Goal: Information Seeking & Learning: Learn about a topic

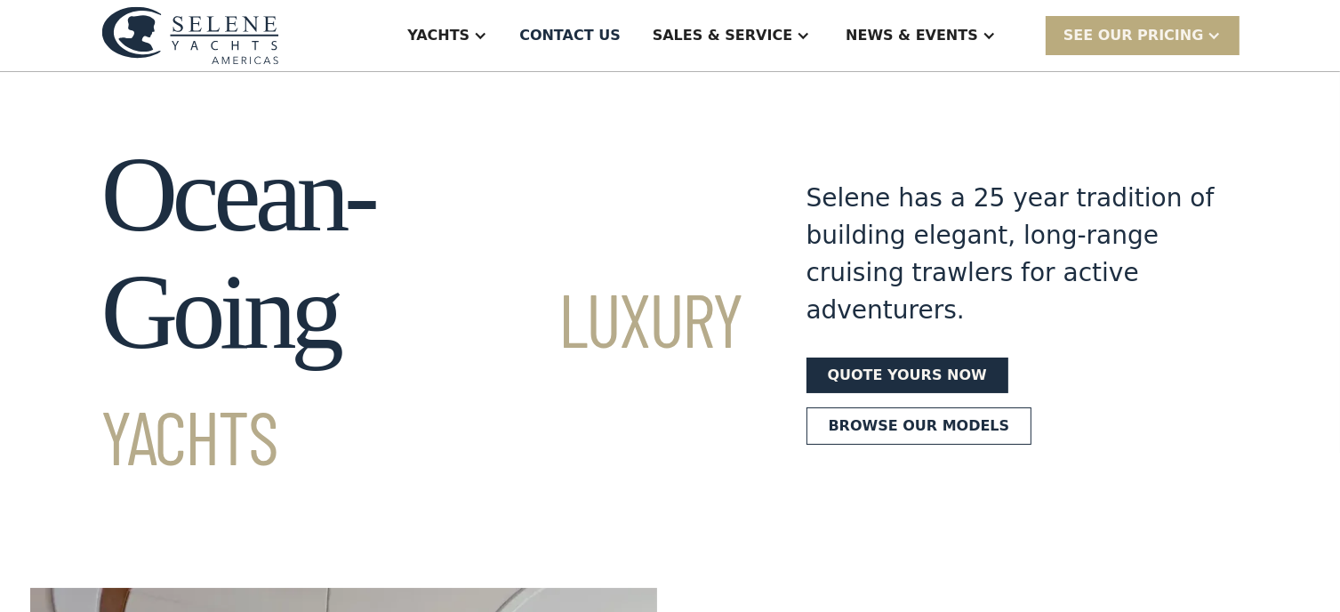
click at [1192, 19] on div "SEE Our Pricing" at bounding box center [1143, 35] width 194 height 38
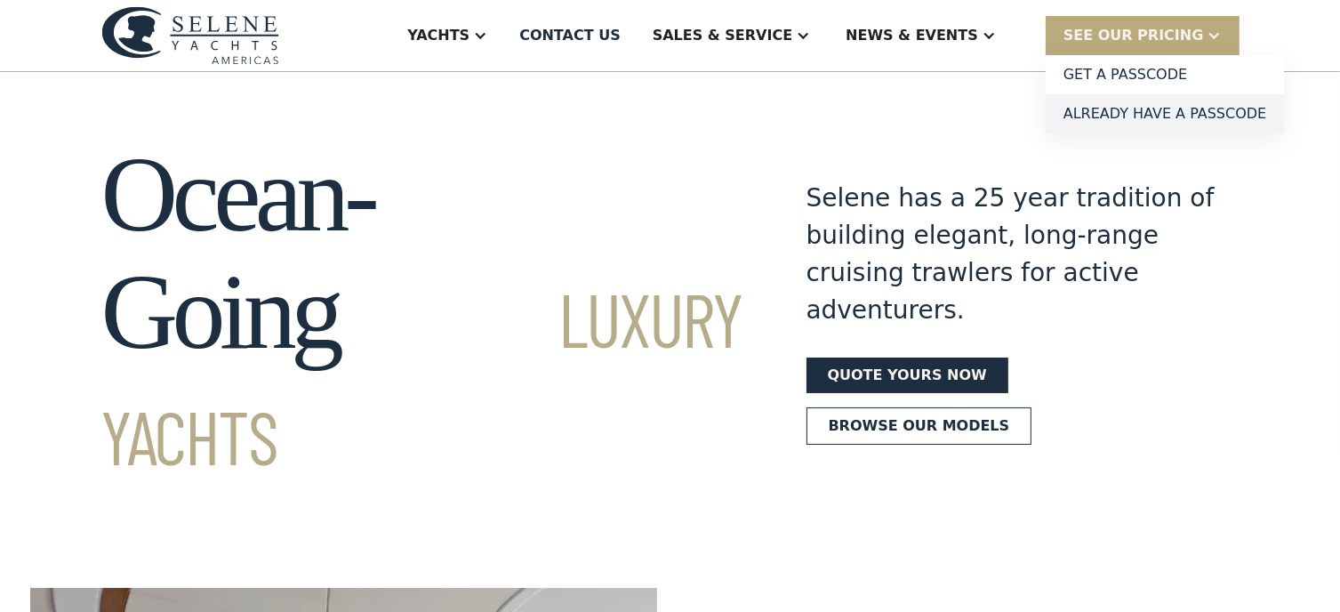
click at [1162, 109] on link "Already have a passcode" at bounding box center [1165, 113] width 239 height 39
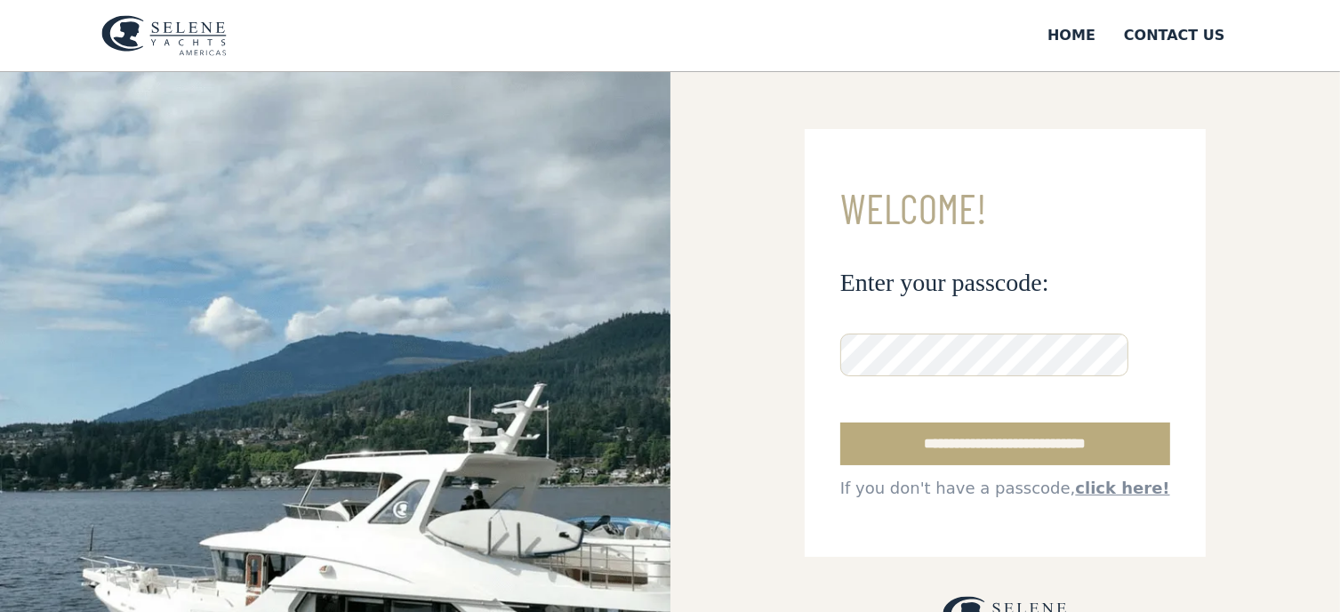
click at [962, 446] on input "**********" at bounding box center [1006, 444] width 330 height 43
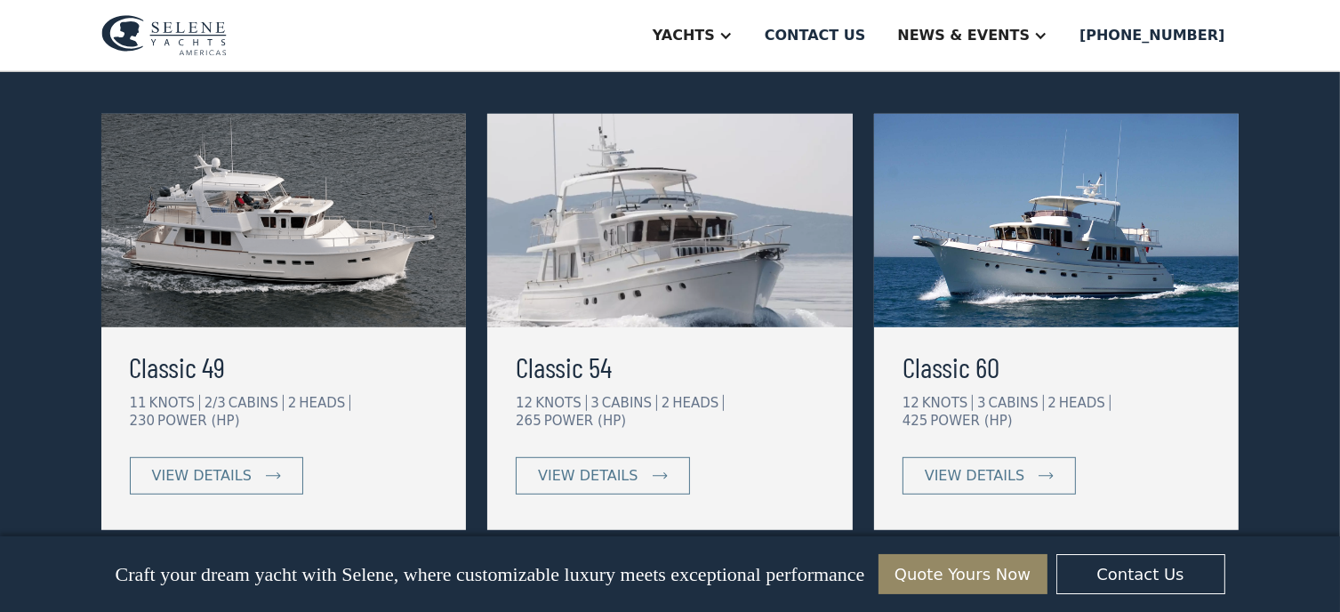
scroll to position [890, 0]
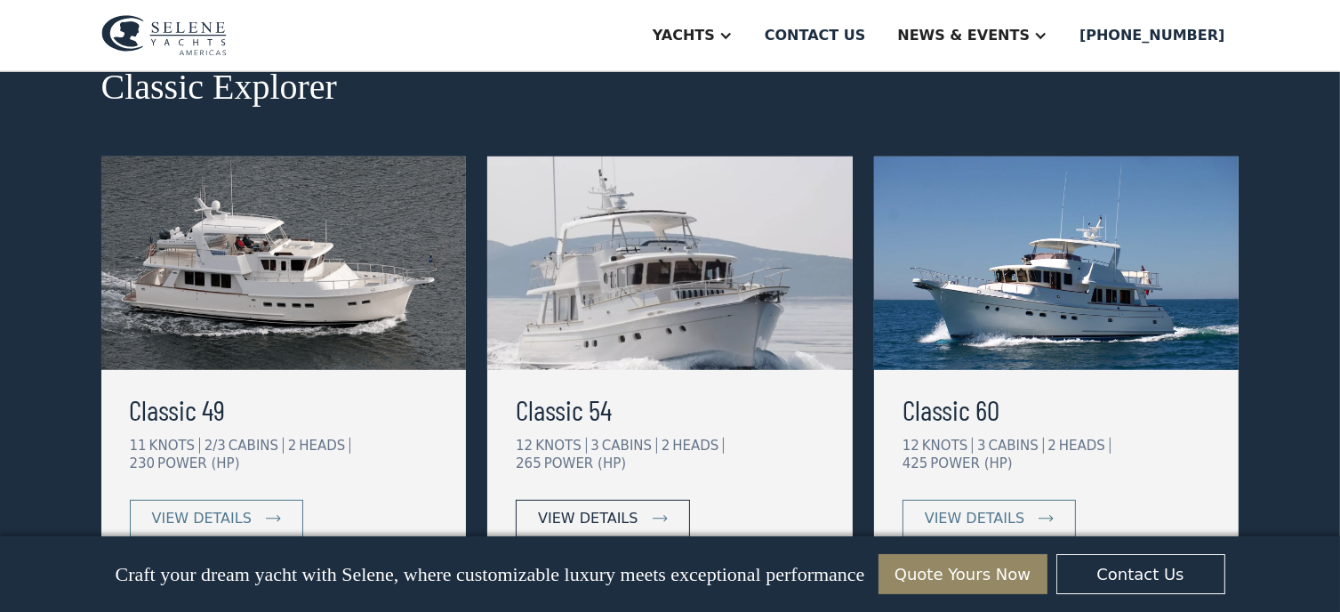
click at [613, 508] on div "view details" at bounding box center [588, 518] width 100 height 21
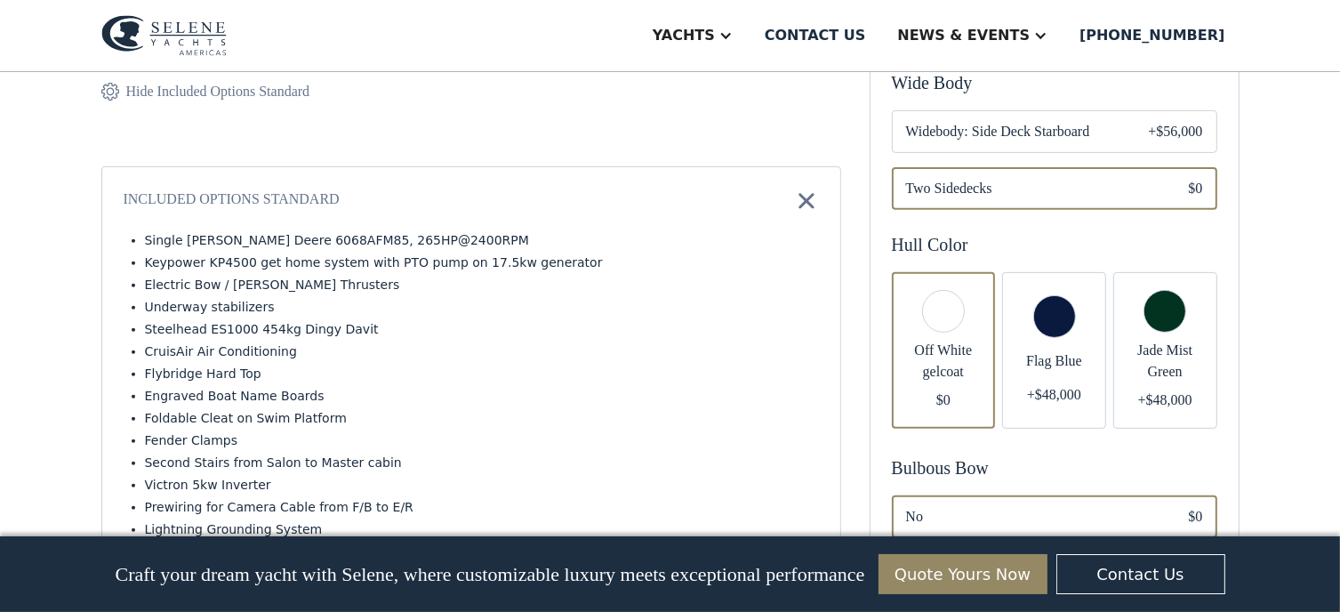
scroll to position [356, 0]
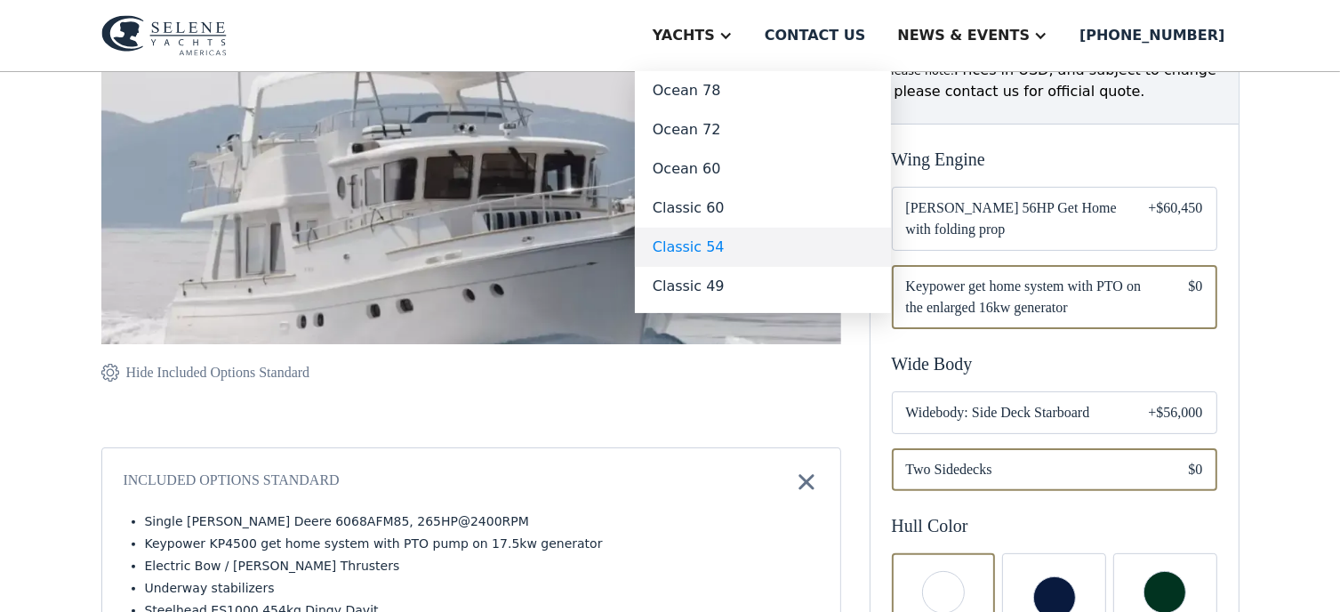
click at [763, 245] on link "Classic 54" at bounding box center [763, 247] width 256 height 39
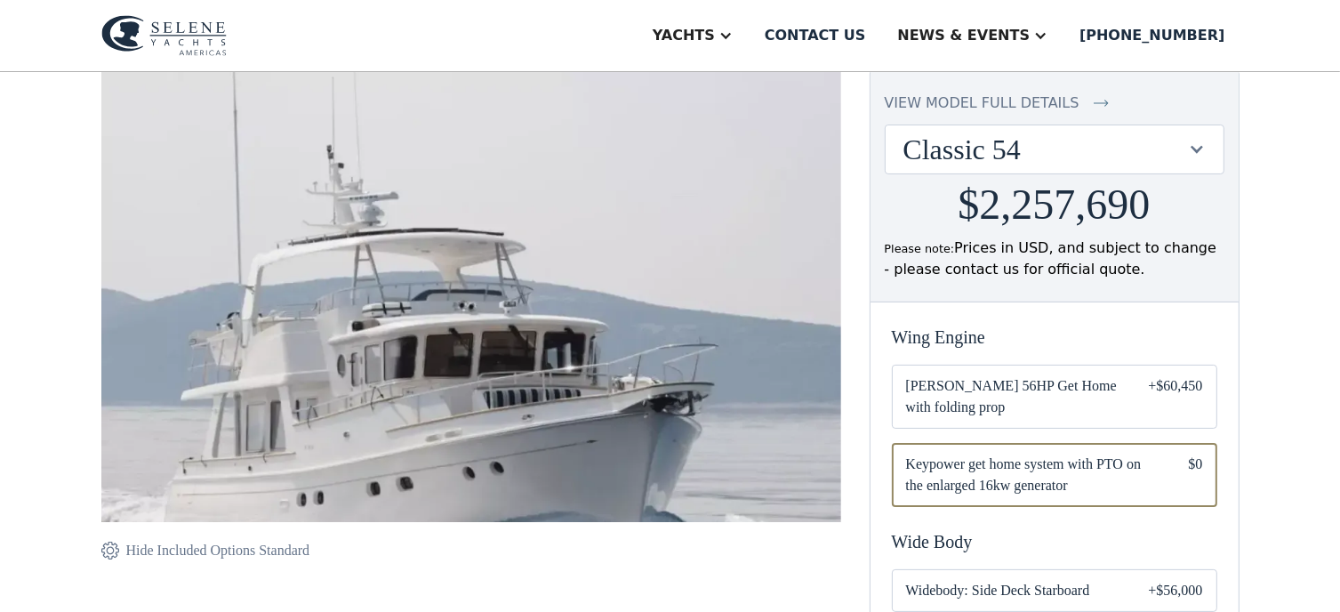
scroll to position [89, 0]
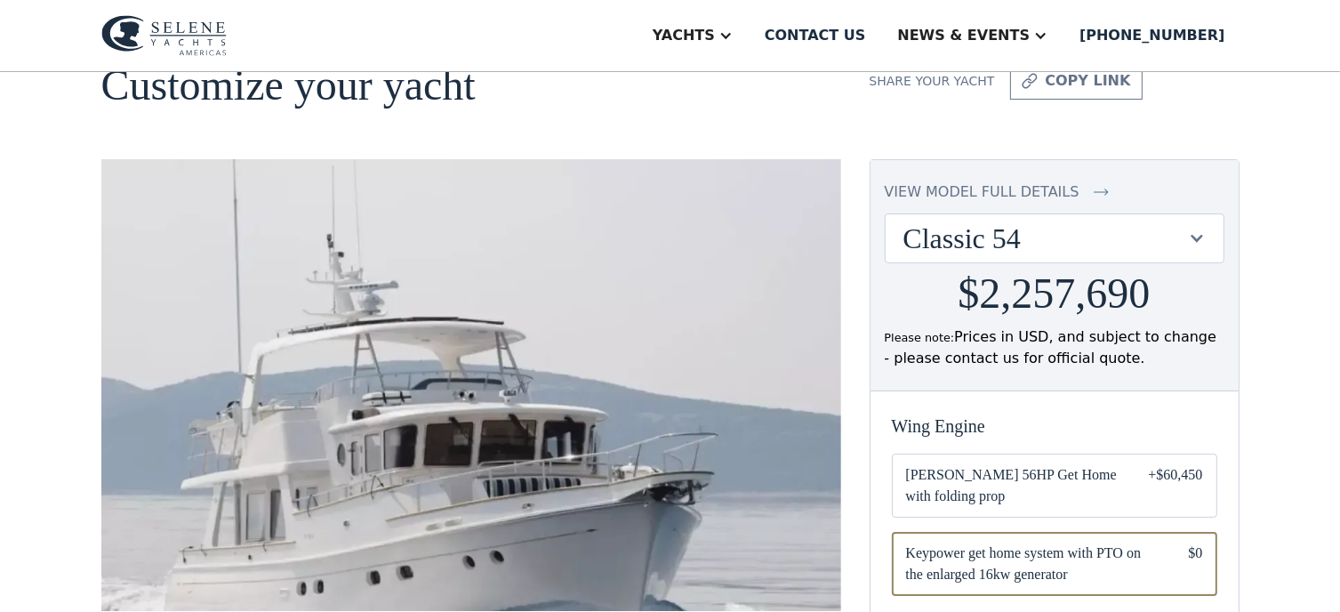
click at [939, 189] on div "view model full details" at bounding box center [982, 191] width 195 height 21
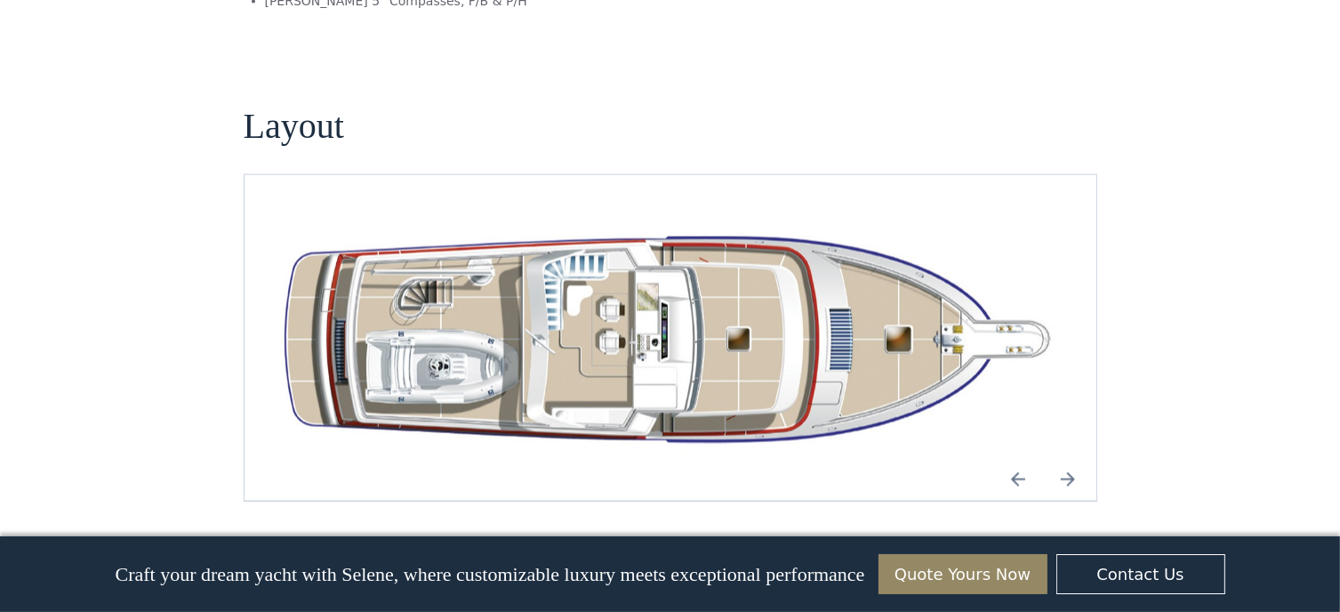
scroll to position [2142, 0]
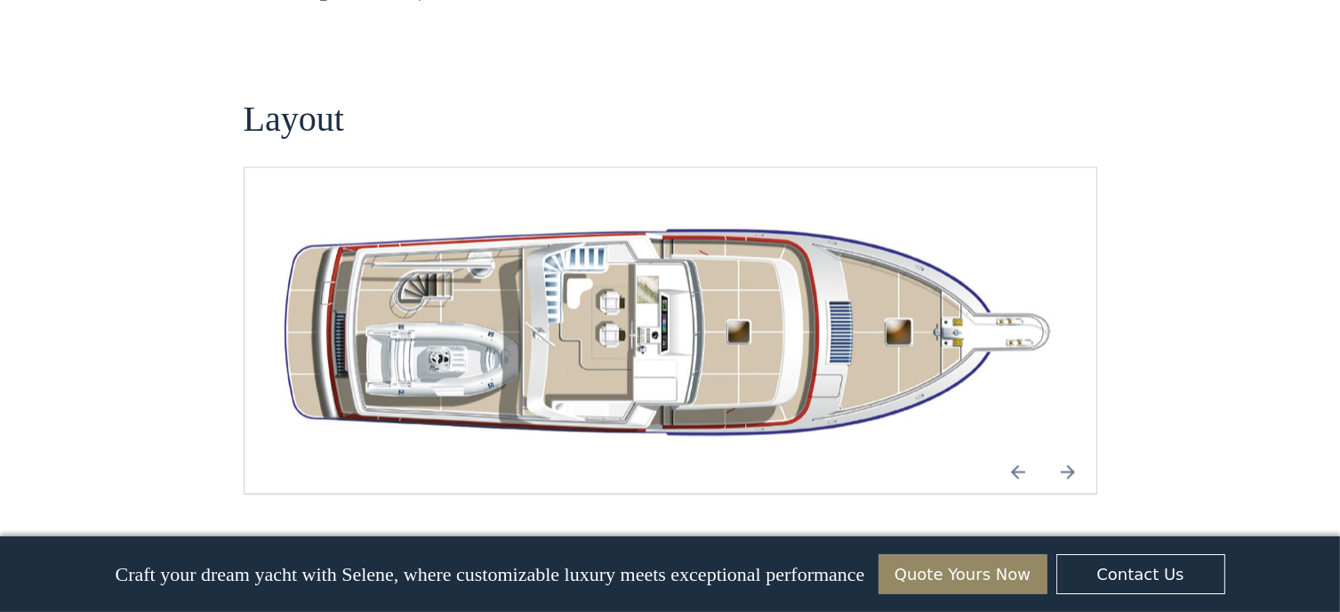
click at [1063, 451] on img "Next slide" at bounding box center [1068, 472] width 43 height 43
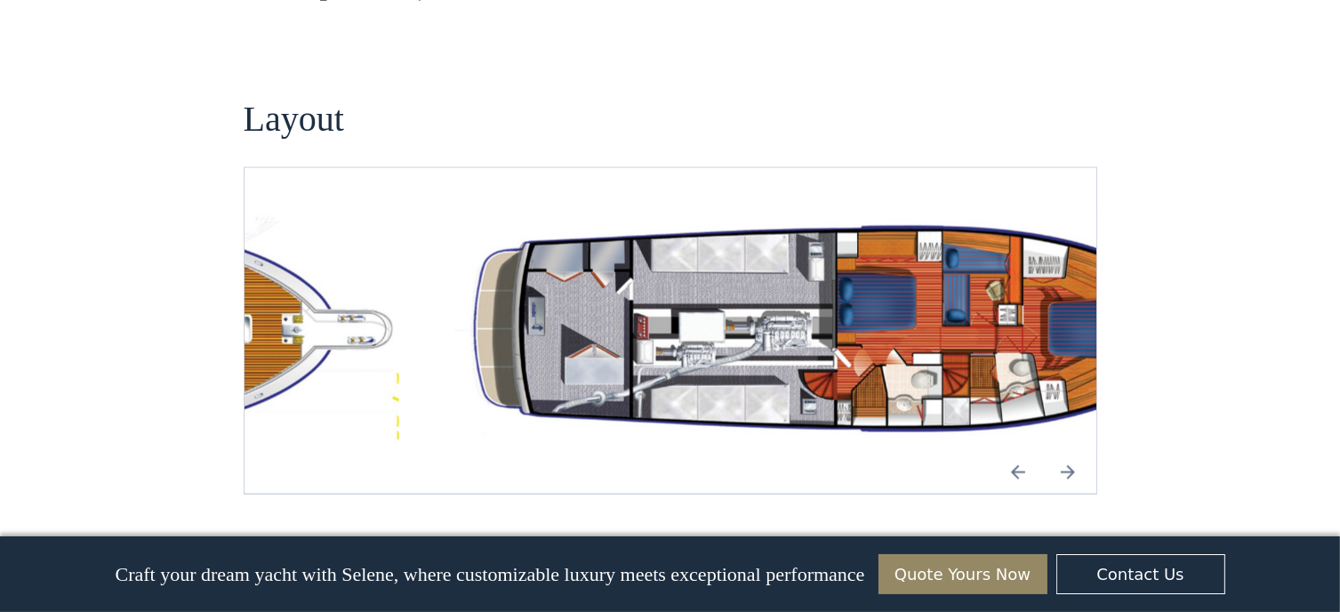
click at [1057, 451] on img "Next slide" at bounding box center [1068, 472] width 43 height 43
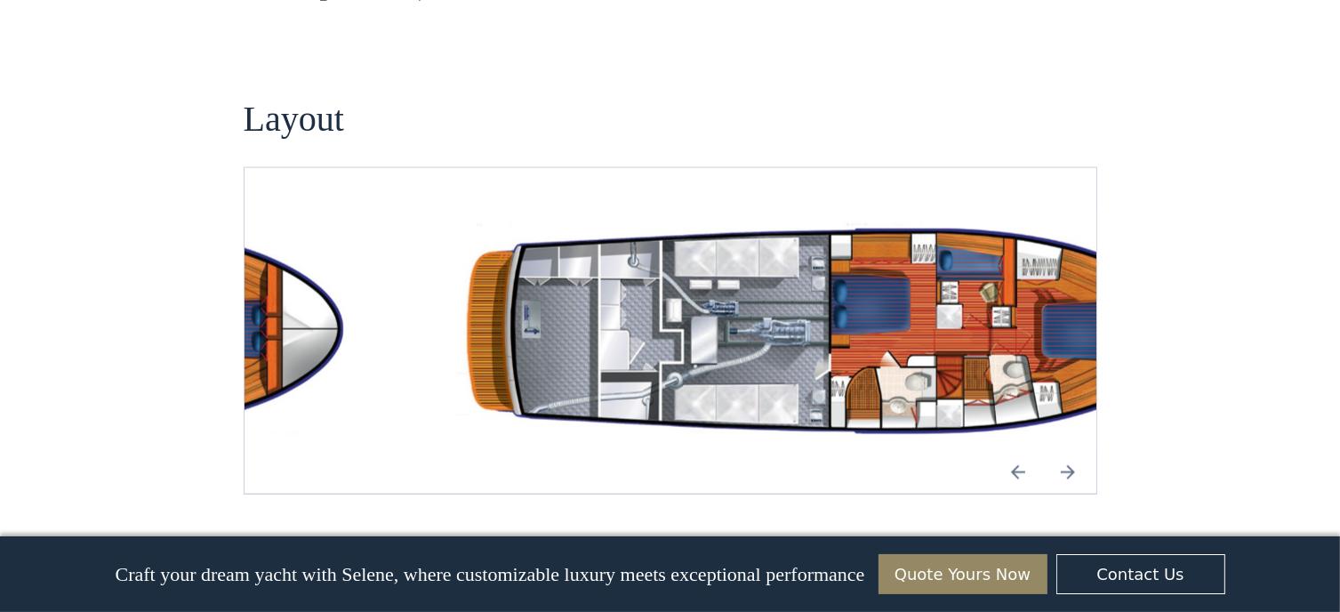
click at [1057, 451] on img "Next slide" at bounding box center [1068, 472] width 43 height 43
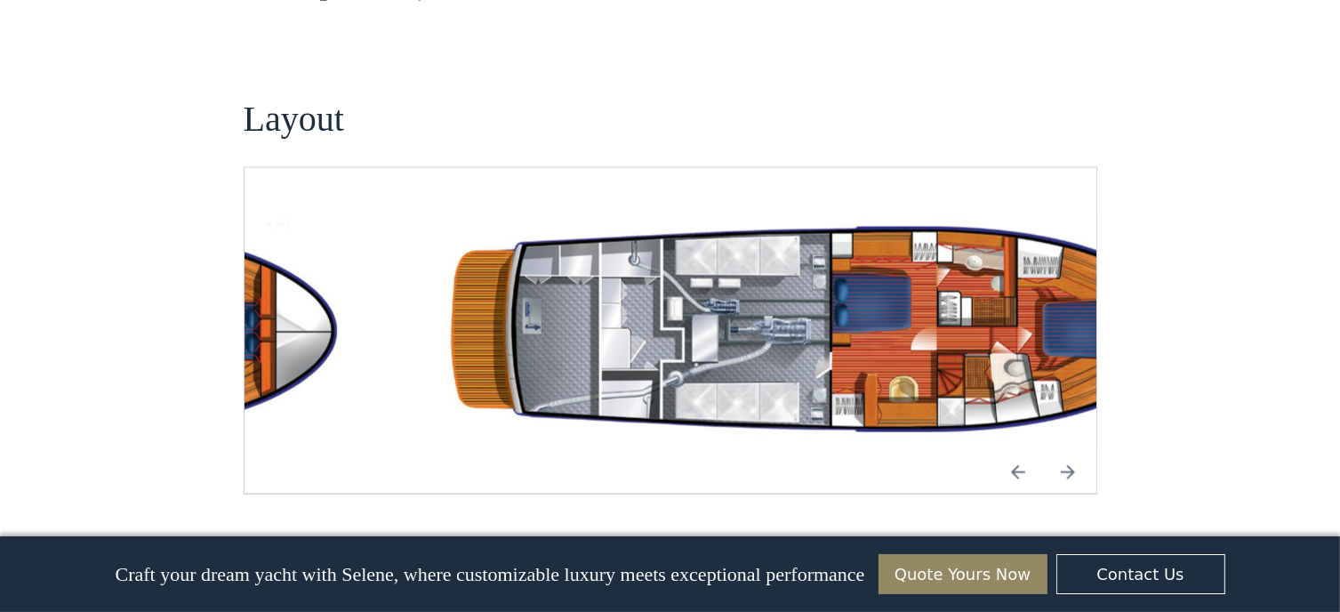
click at [1057, 451] on img "Next slide" at bounding box center [1068, 472] width 43 height 43
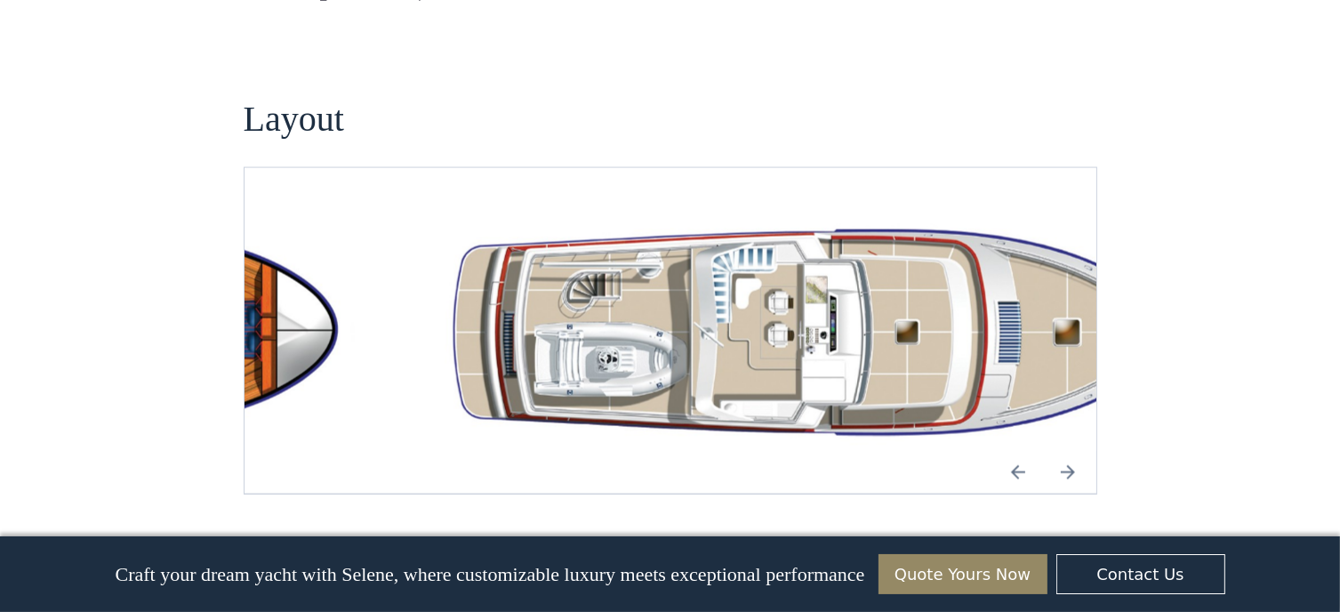
click at [1057, 451] on img "Next slide" at bounding box center [1068, 472] width 43 height 43
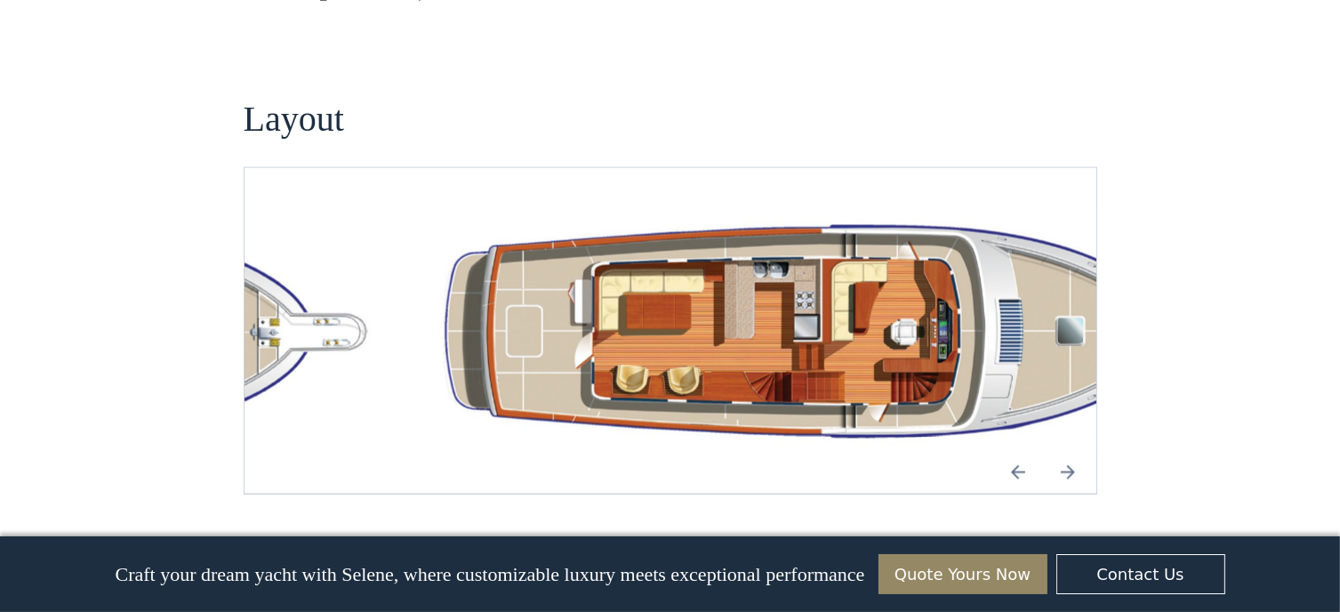
click at [1057, 451] on img "Next slide" at bounding box center [1068, 472] width 43 height 43
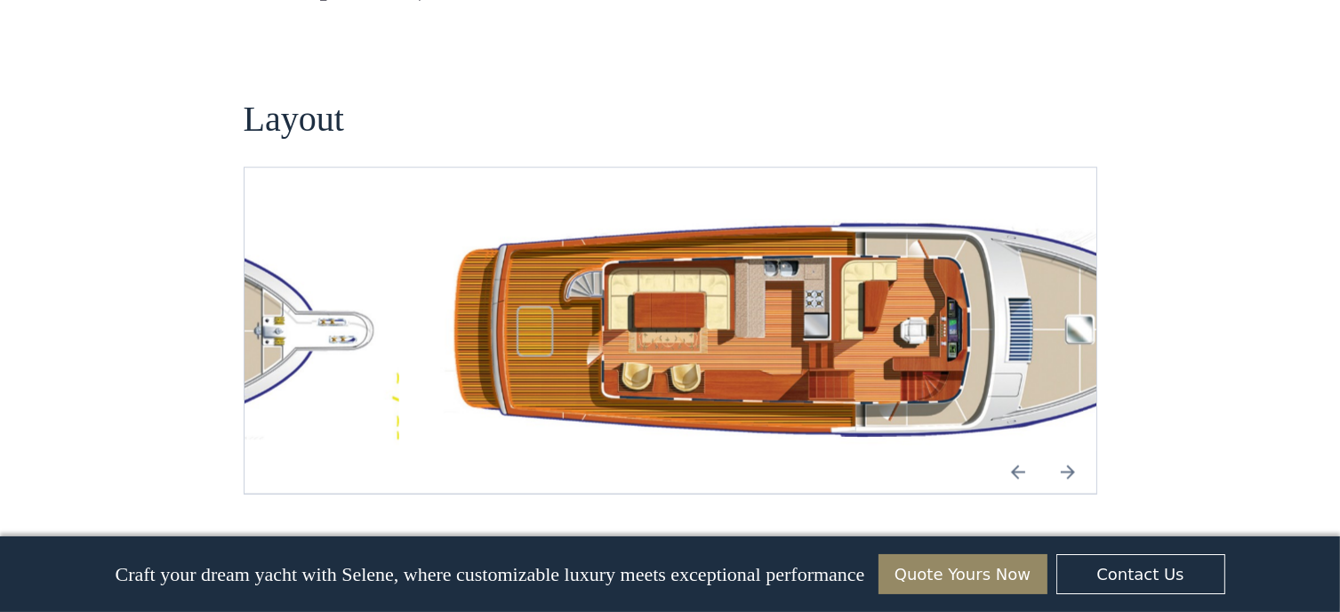
click at [1057, 451] on img "Next slide" at bounding box center [1068, 472] width 43 height 43
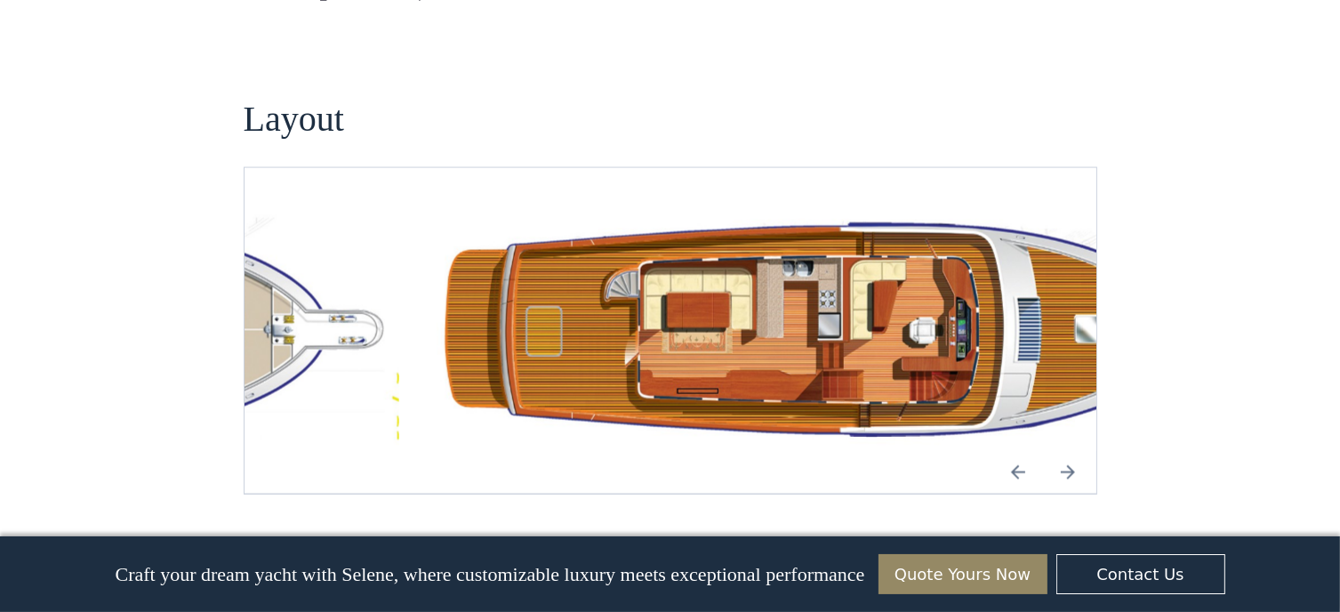
click at [1014, 451] on img "Previous slide" at bounding box center [1018, 472] width 43 height 43
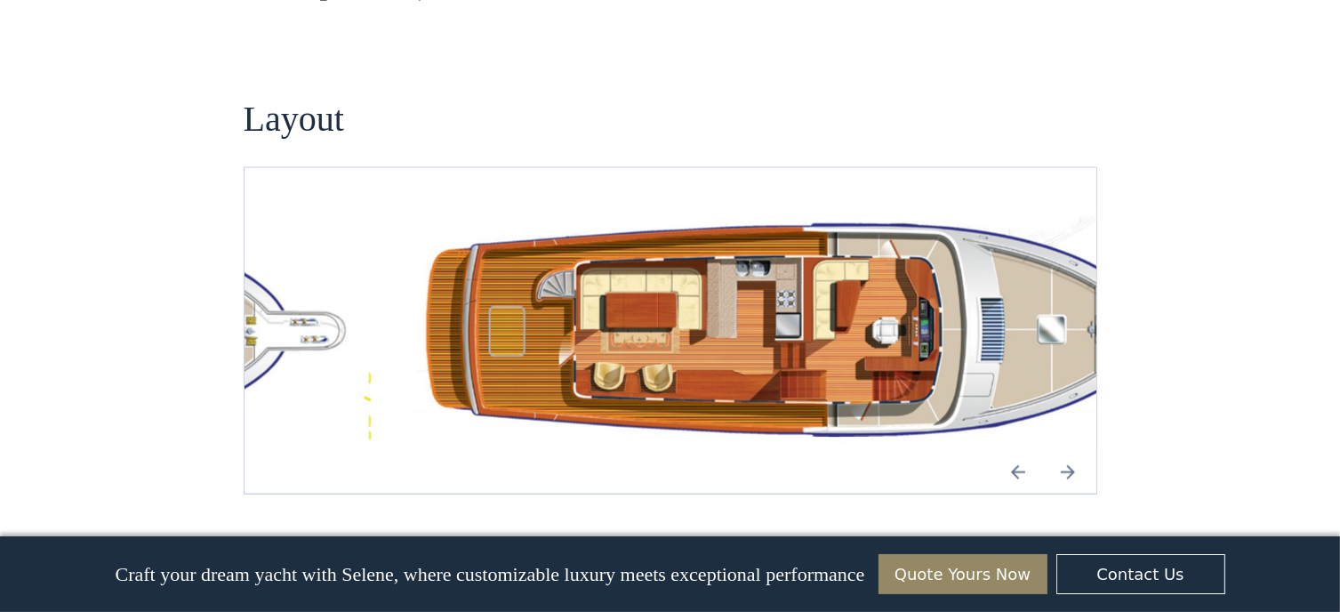
click at [1061, 451] on img "Next slide" at bounding box center [1068, 472] width 43 height 43
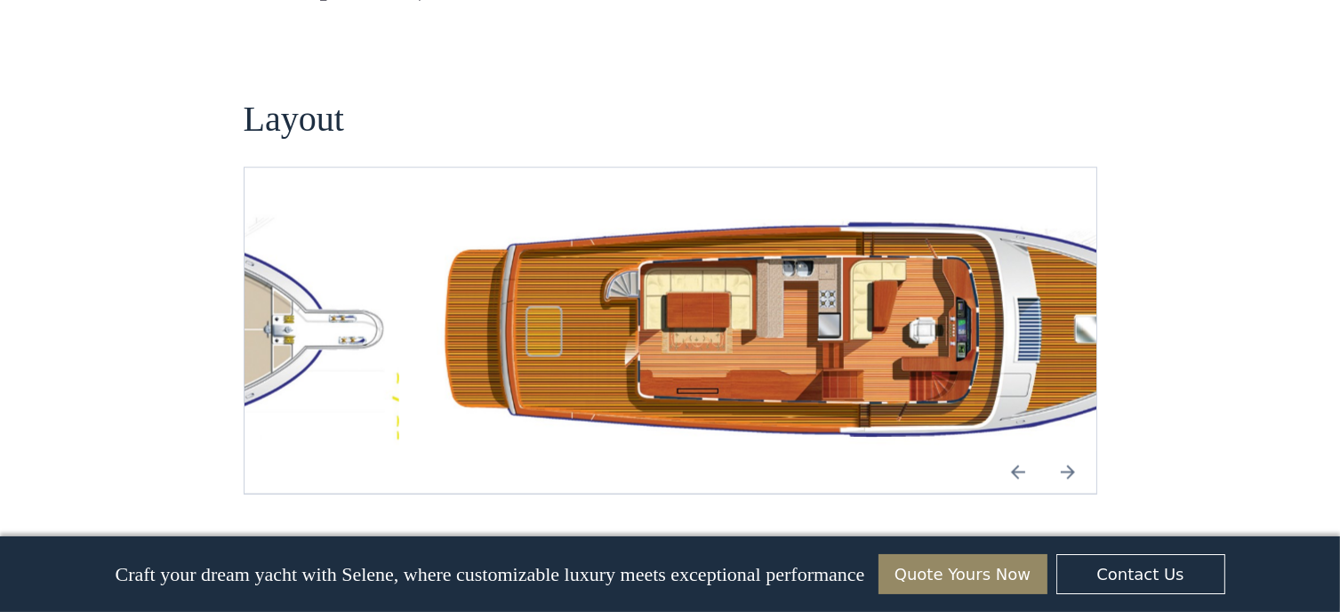
click at [1061, 451] on img "Next slide" at bounding box center [1068, 472] width 43 height 43
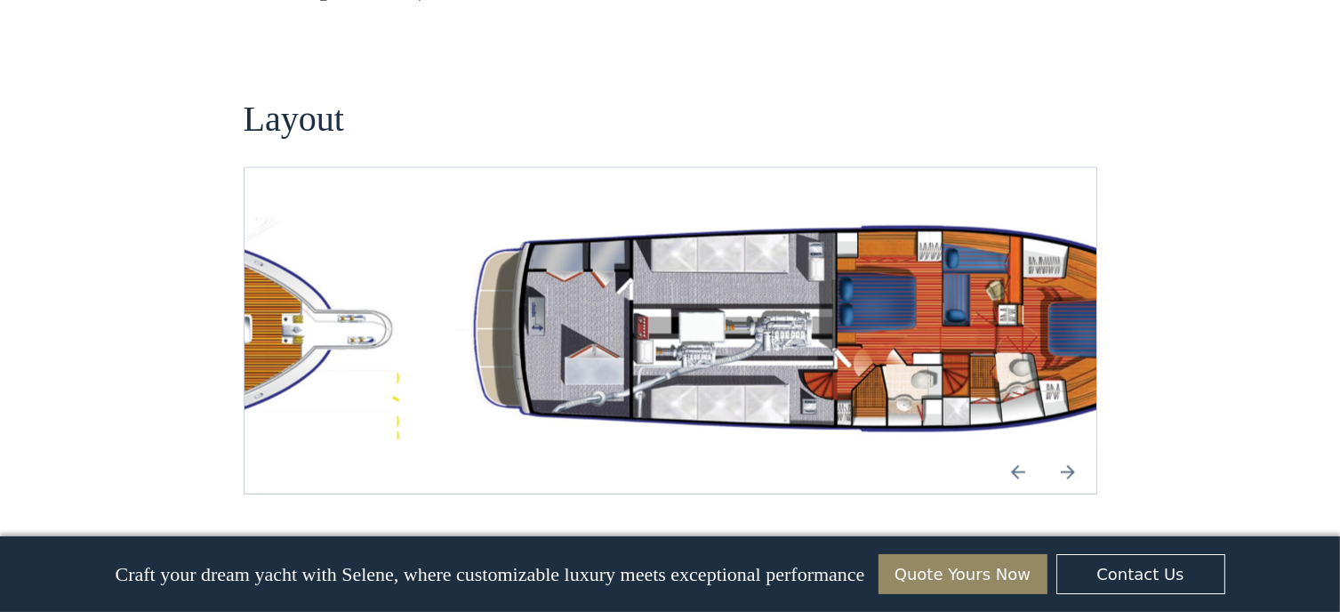
click at [1015, 451] on img "Previous slide" at bounding box center [1018, 472] width 43 height 43
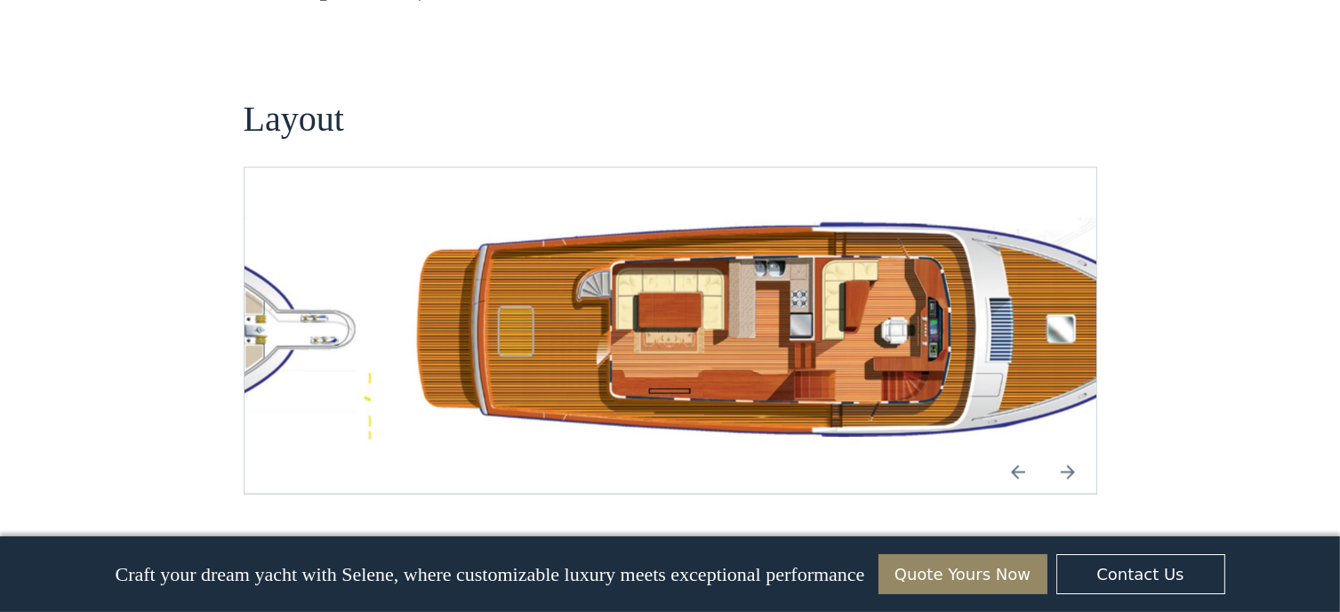
click at [1012, 451] on img "Previous slide" at bounding box center [1018, 472] width 43 height 43
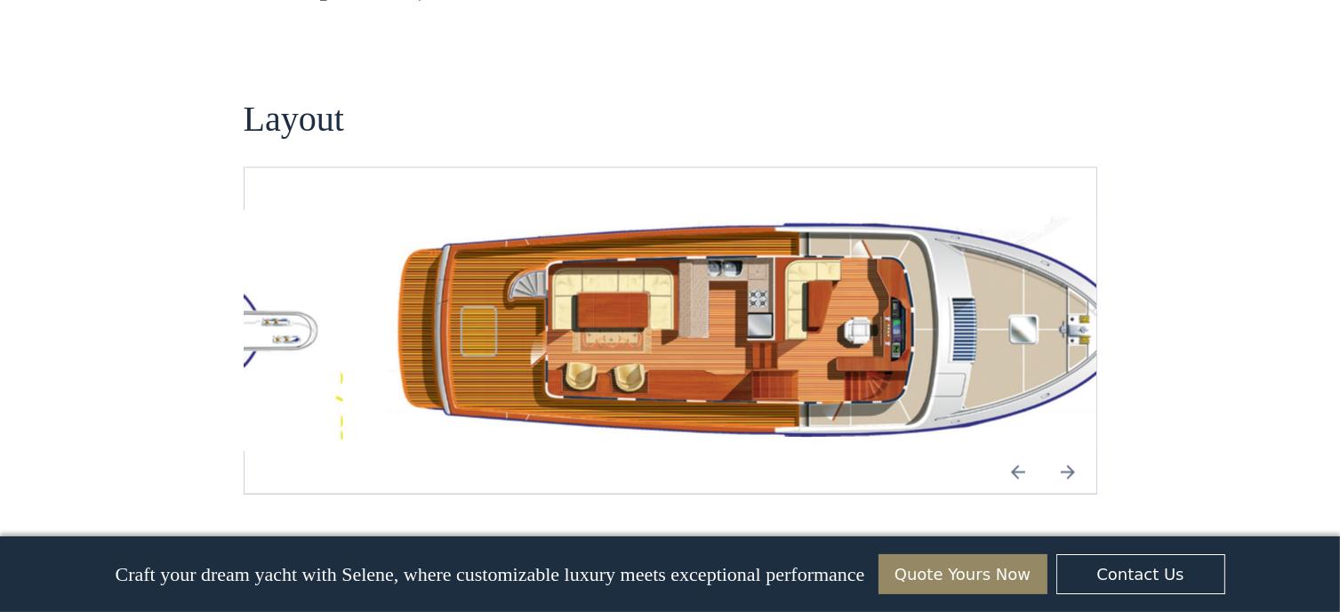
click at [1012, 451] on img "Previous slide" at bounding box center [1018, 472] width 43 height 43
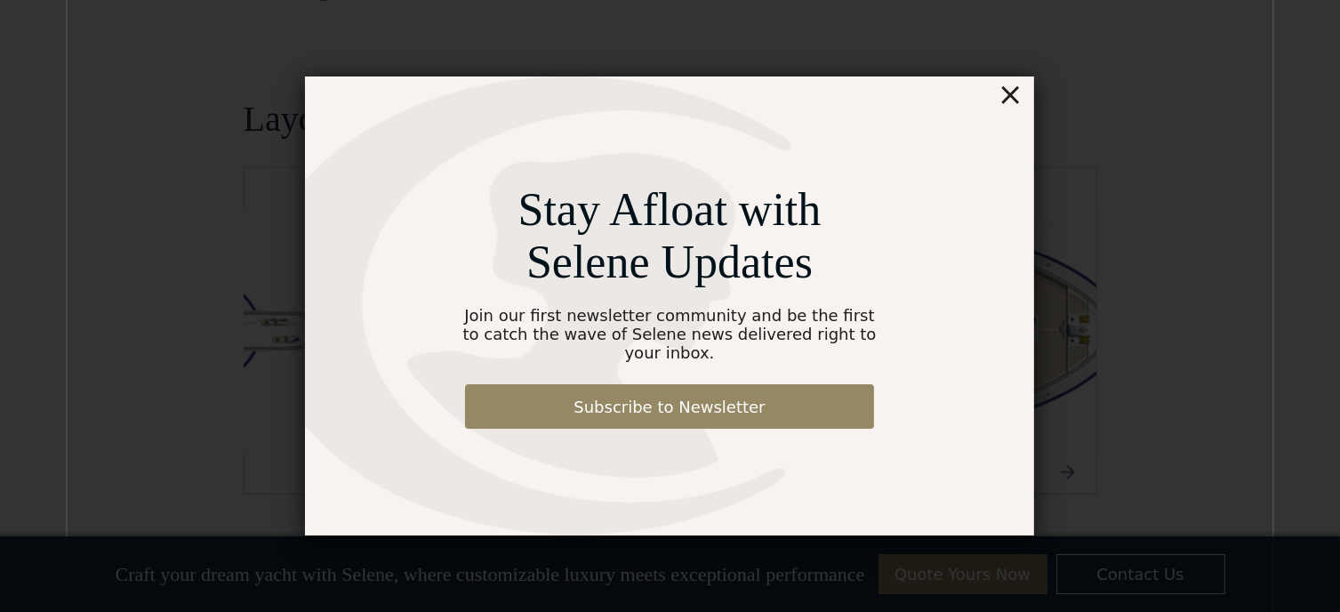
click at [1008, 104] on div "×" at bounding box center [1011, 94] width 26 height 36
